Goal: Find specific page/section: Find specific page/section

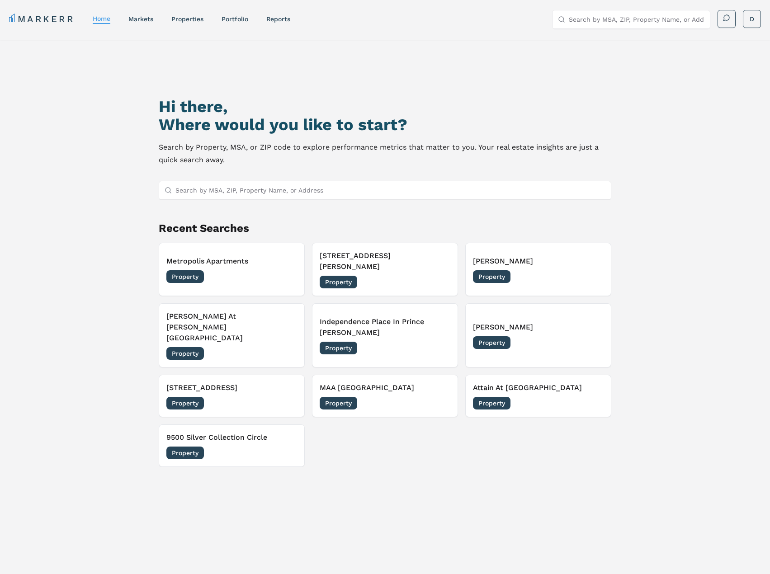
click at [244, 186] on input "Search by MSA, ZIP, Property Name, or Address" at bounding box center [389, 190] width 429 height 18
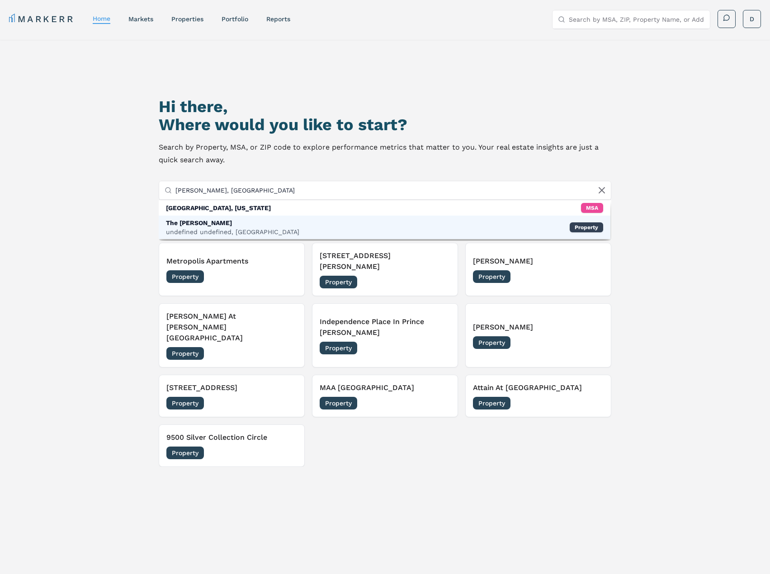
type input "[PERSON_NAME], [GEOGRAPHIC_DATA]"
click at [233, 223] on div "The [PERSON_NAME]" at bounding box center [232, 222] width 133 height 9
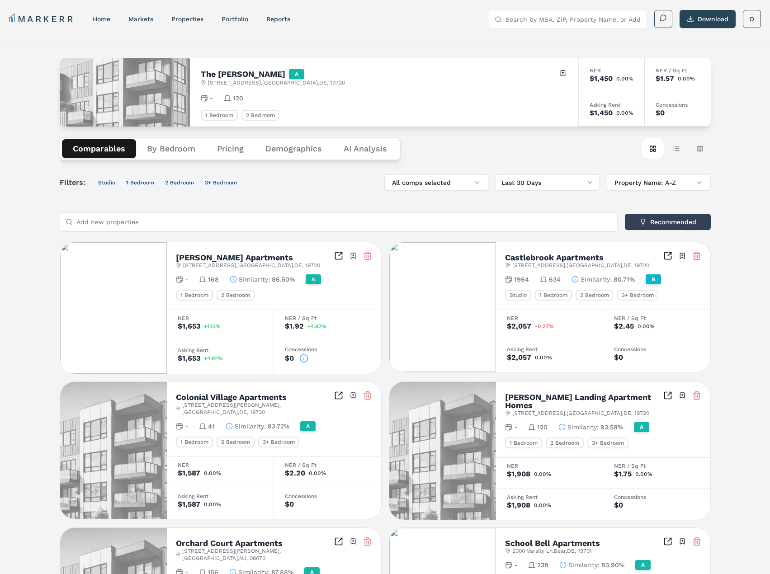
click at [240, 147] on button "Pricing" at bounding box center [230, 148] width 48 height 19
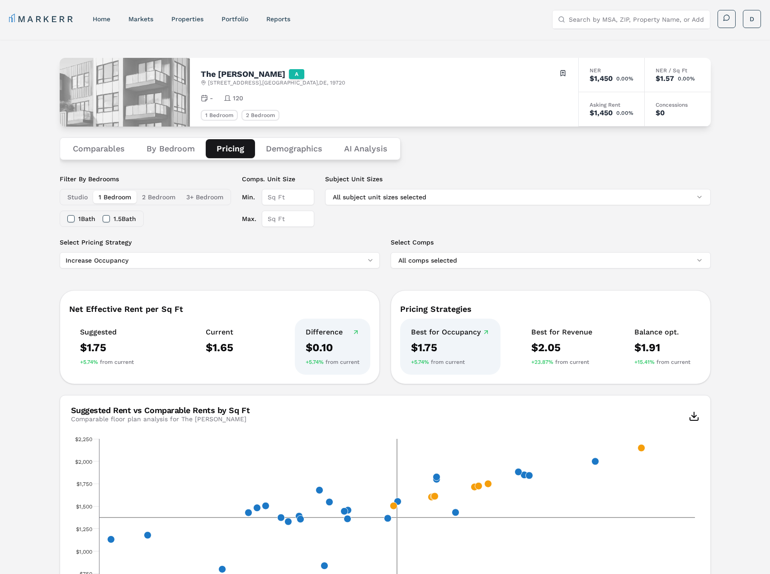
click at [150, 192] on button "2 Bedroom" at bounding box center [158, 197] width 44 height 13
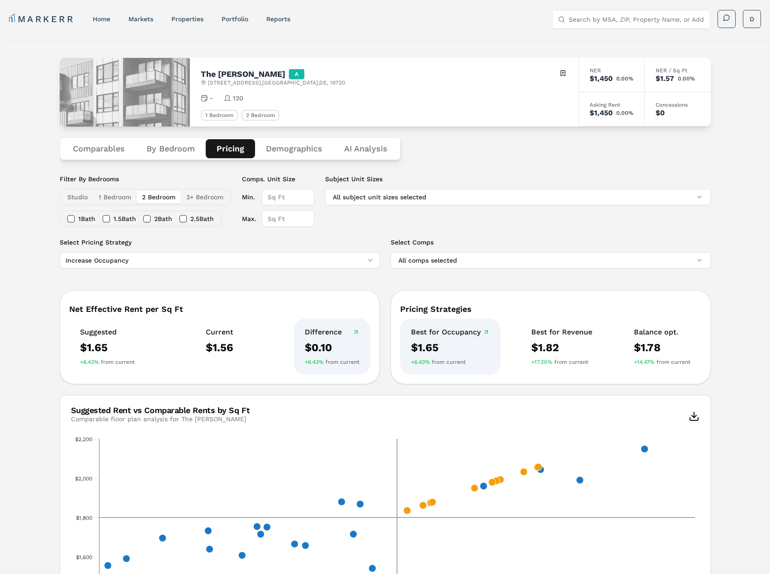
click at [347, 153] on Analysis "AI Analysis" at bounding box center [365, 148] width 65 height 19
